Goal: Obtain resource: Obtain resource

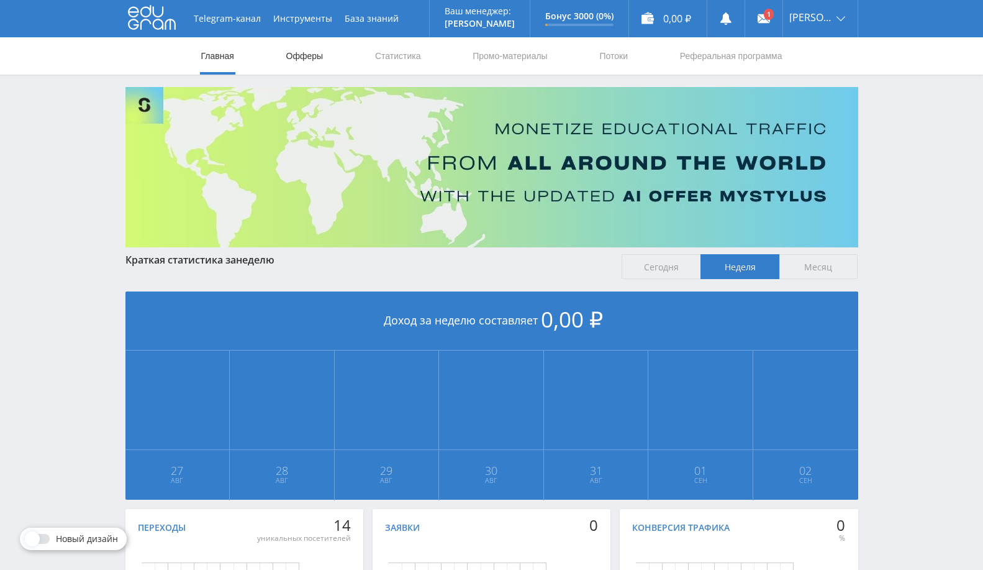
click at [314, 58] on link "Офферы" at bounding box center [305, 55] width 40 height 37
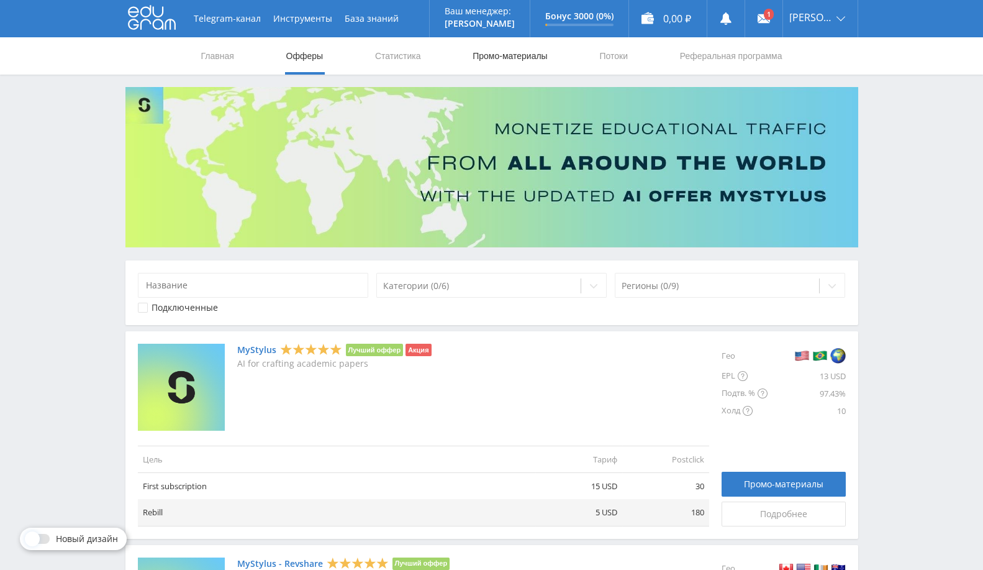
click at [527, 55] on link "Промо-материалы" at bounding box center [509, 55] width 77 height 37
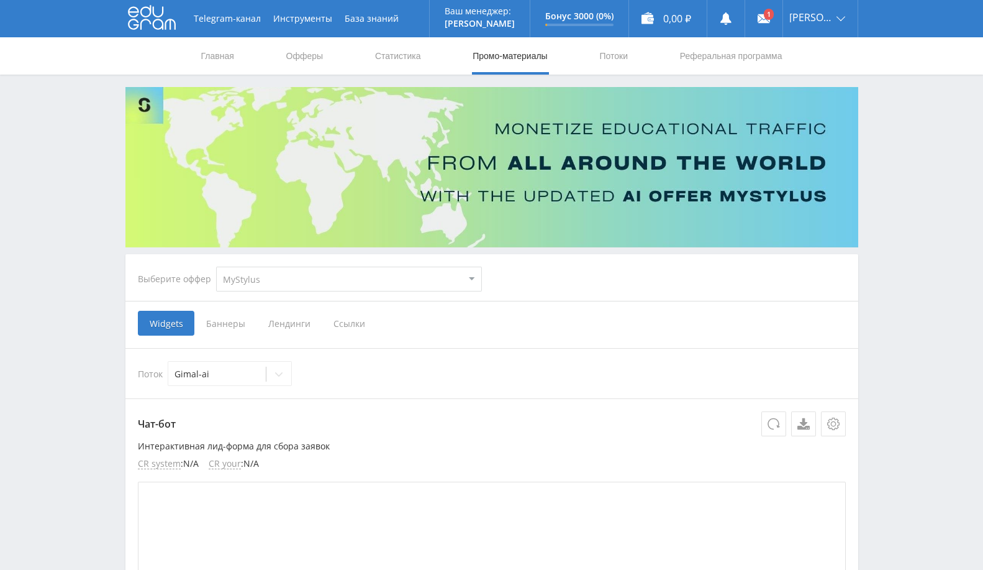
click at [318, 286] on select "MyStylus MyStylus - Revshare Кампус AI Studybay Автор24 Studybay [GEOGRAPHIC_DA…" at bounding box center [349, 278] width 266 height 25
select select "376"
click at [216, 266] on select "MyStylus MyStylus - Revshare Кампус AI Studybay Автор24 Studybay [GEOGRAPHIC_DA…" at bounding box center [349, 278] width 266 height 25
select select "376"
click at [209, 318] on span "Ссылки" at bounding box center [221, 323] width 55 height 25
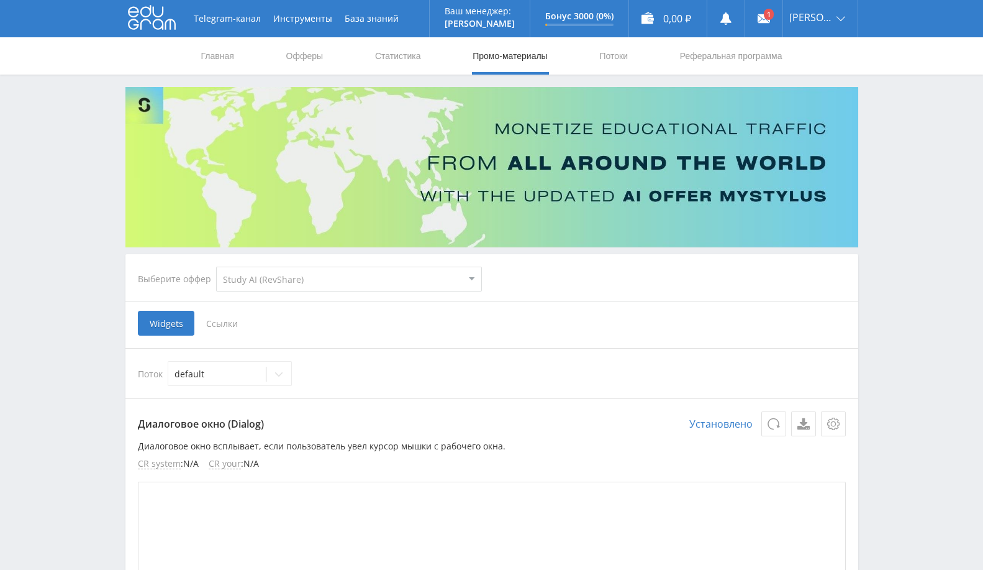
click at [0, 0] on input "Ссылки" at bounding box center [0, 0] width 0 height 0
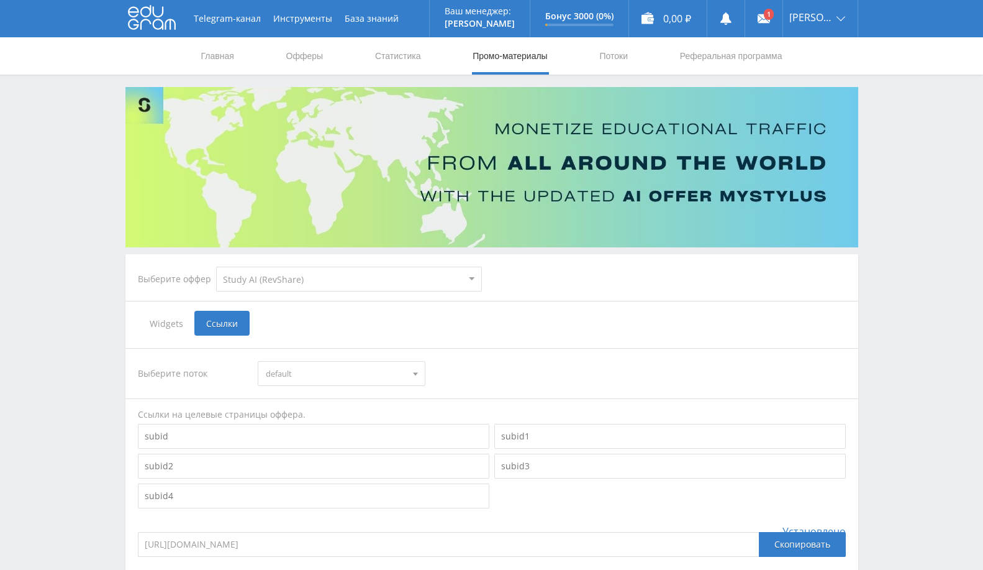
click at [160, 321] on span "Widgets" at bounding box center [166, 323] width 57 height 25
click at [0, 0] on input "Widgets" at bounding box center [0, 0] width 0 height 0
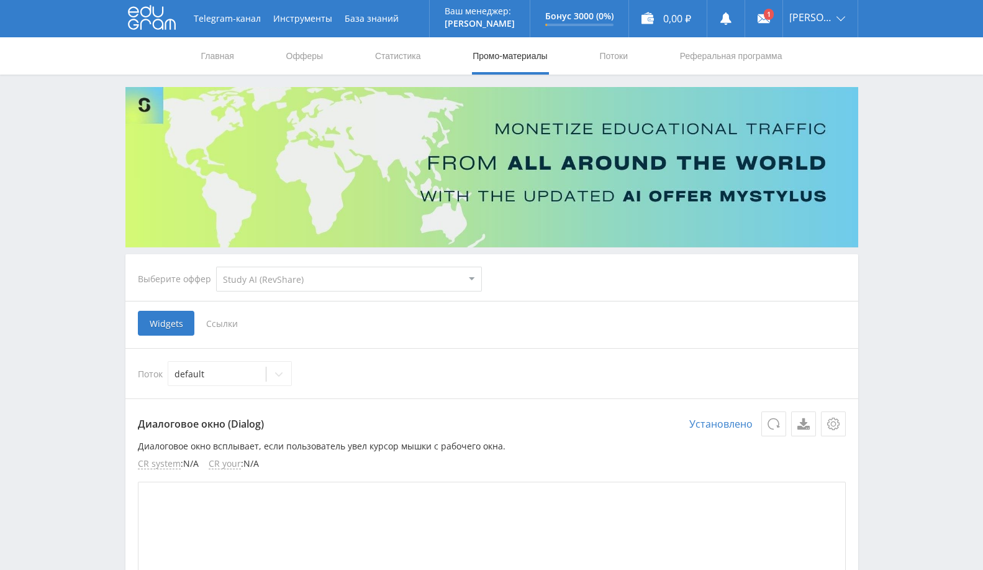
click at [810, 96] on link "Выход" at bounding box center [820, 94] width 75 height 22
